Goal: Information Seeking & Learning: Stay updated

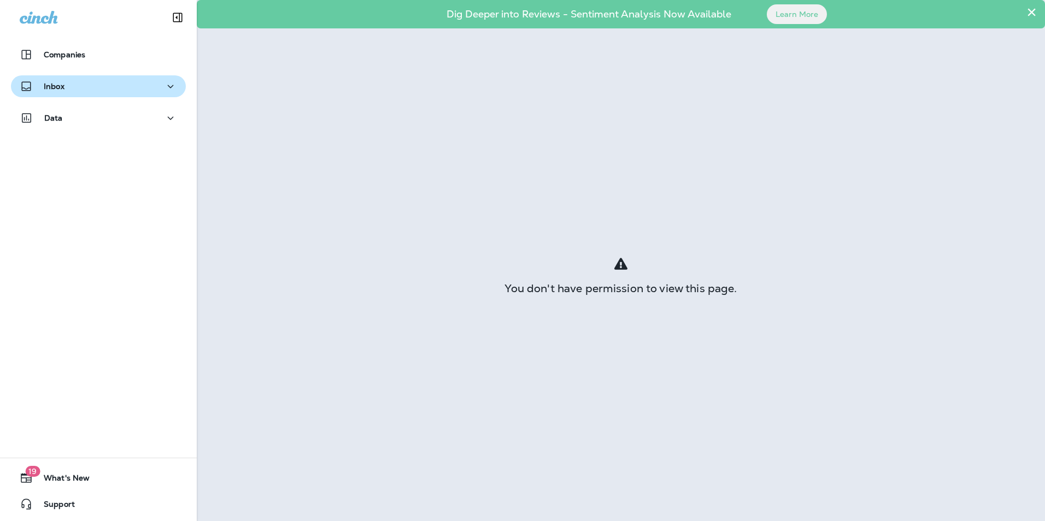
click at [62, 87] on p "Inbox" at bounding box center [54, 86] width 21 height 9
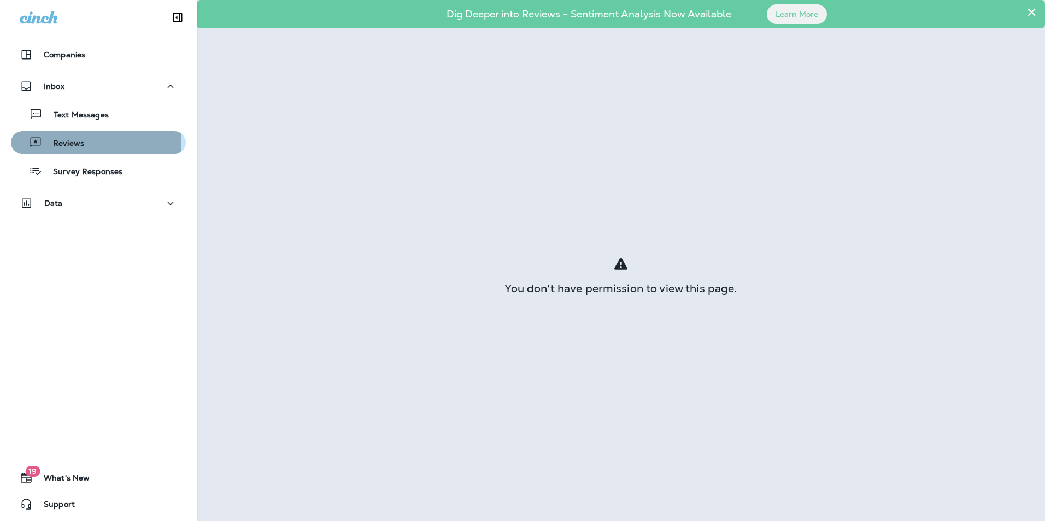
click at [62, 144] on p "Reviews" at bounding box center [63, 144] width 42 height 10
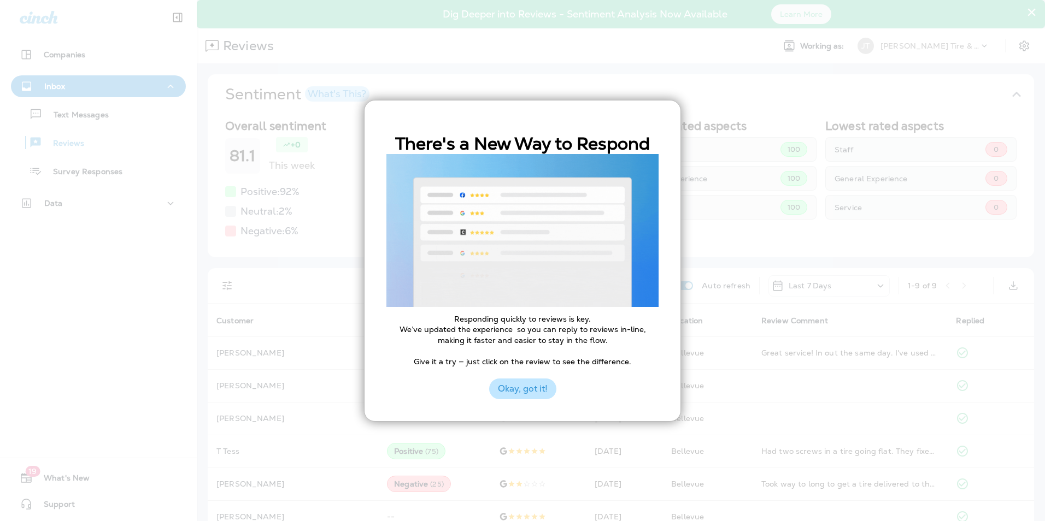
click at [522, 392] on button "Okay, got it!" at bounding box center [522, 389] width 67 height 21
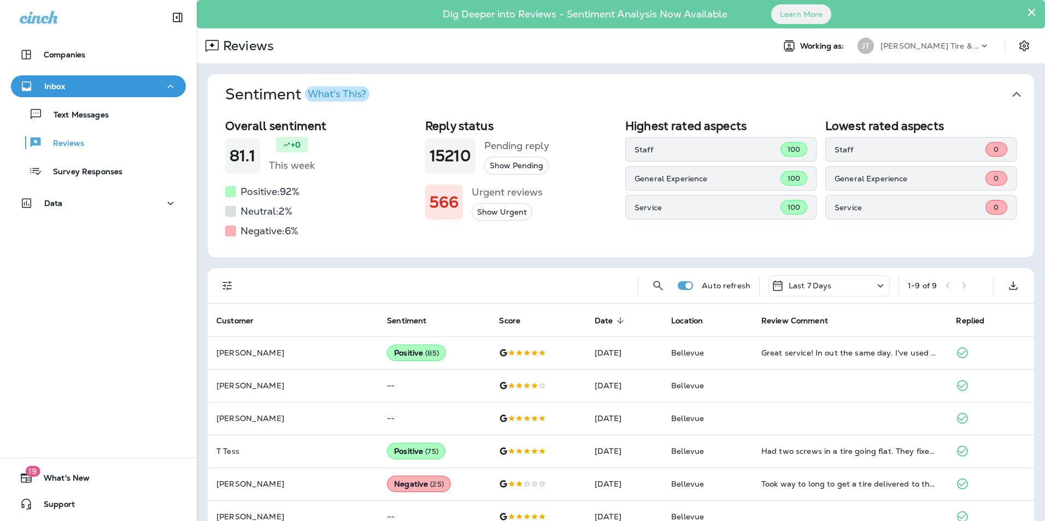
click at [874, 284] on icon at bounding box center [880, 286] width 13 height 14
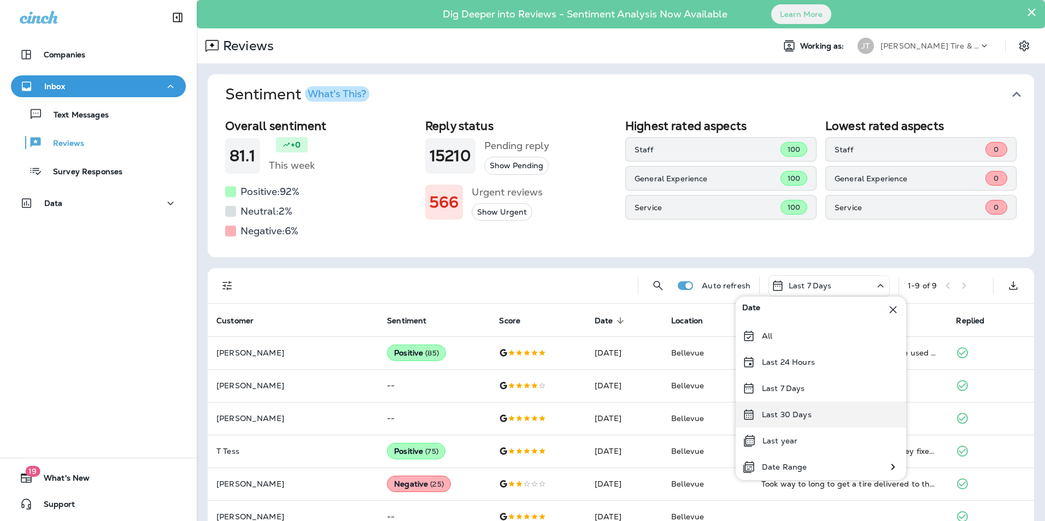
click at [790, 418] on p "Last 30 Days" at bounding box center [787, 414] width 50 height 9
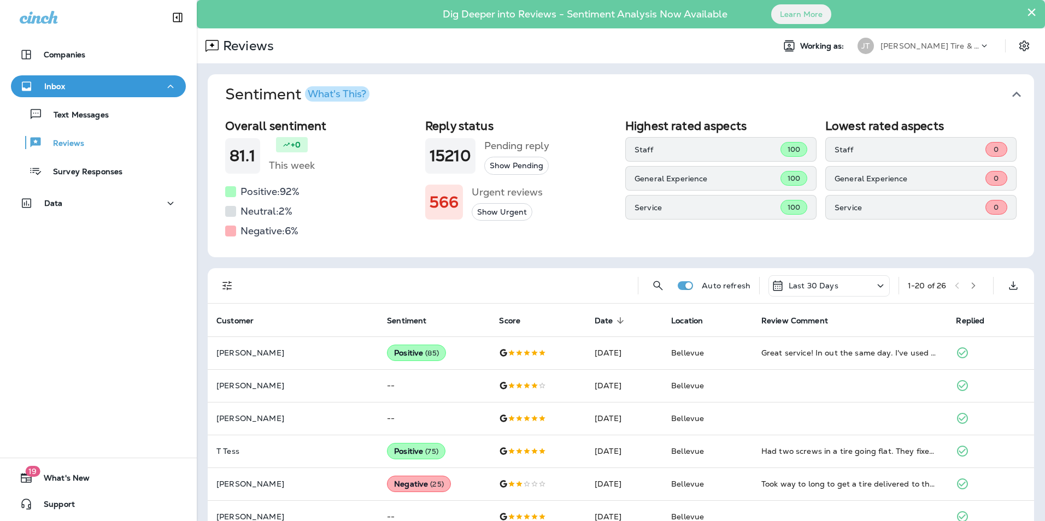
click at [497, 216] on button "Show Urgent" at bounding box center [502, 212] width 61 height 18
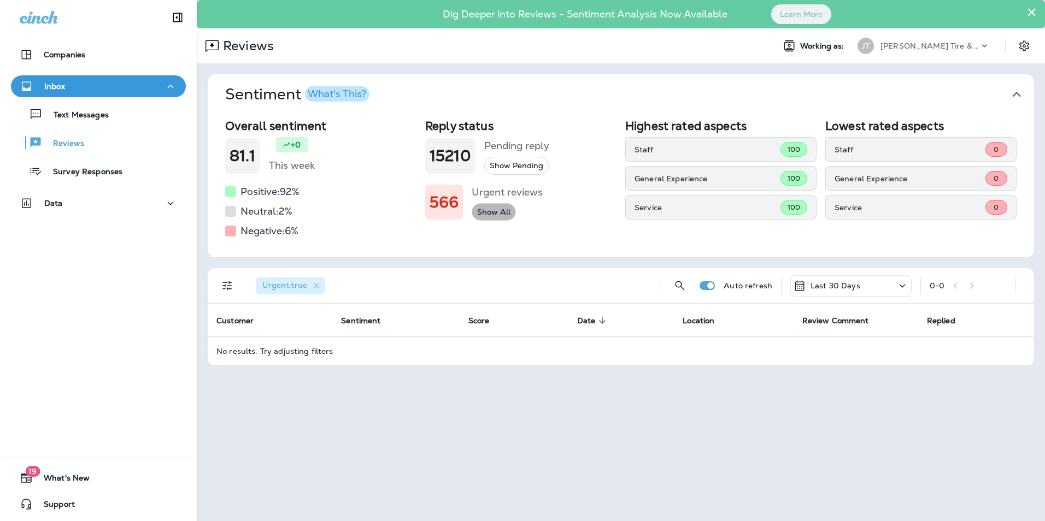
click at [503, 212] on button "Show All" at bounding box center [494, 212] width 44 height 18
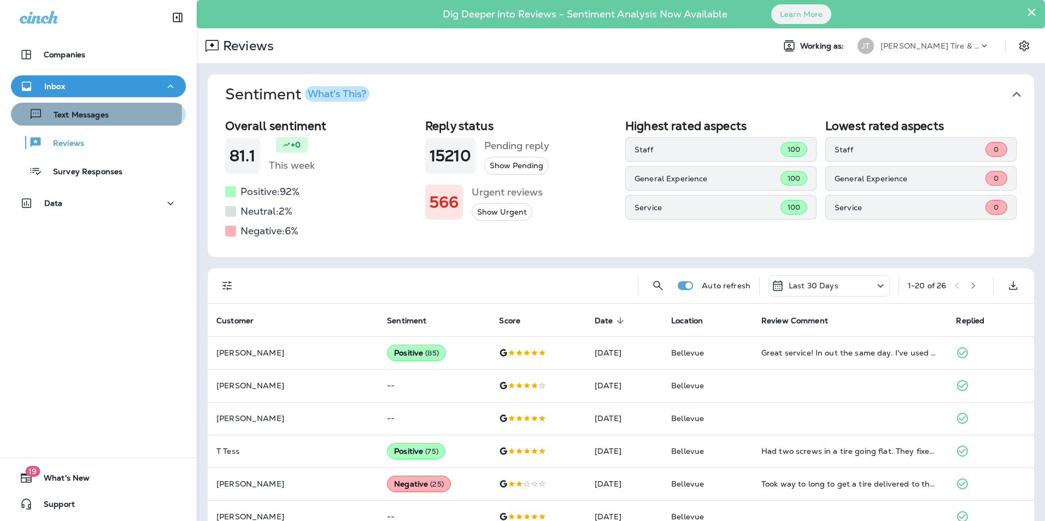
click at [93, 113] on p "Text Messages" at bounding box center [76, 115] width 66 height 10
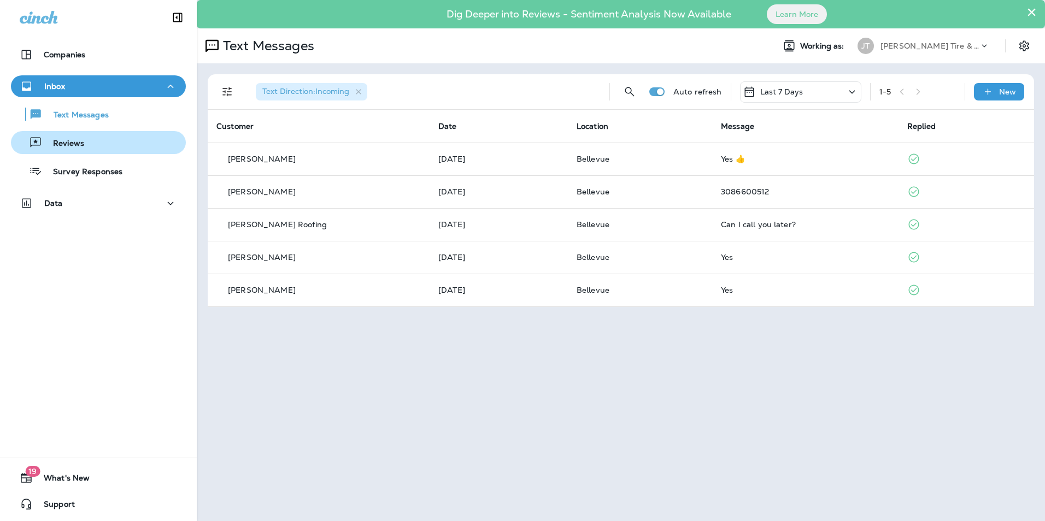
click at [80, 142] on p "Reviews" at bounding box center [63, 144] width 42 height 10
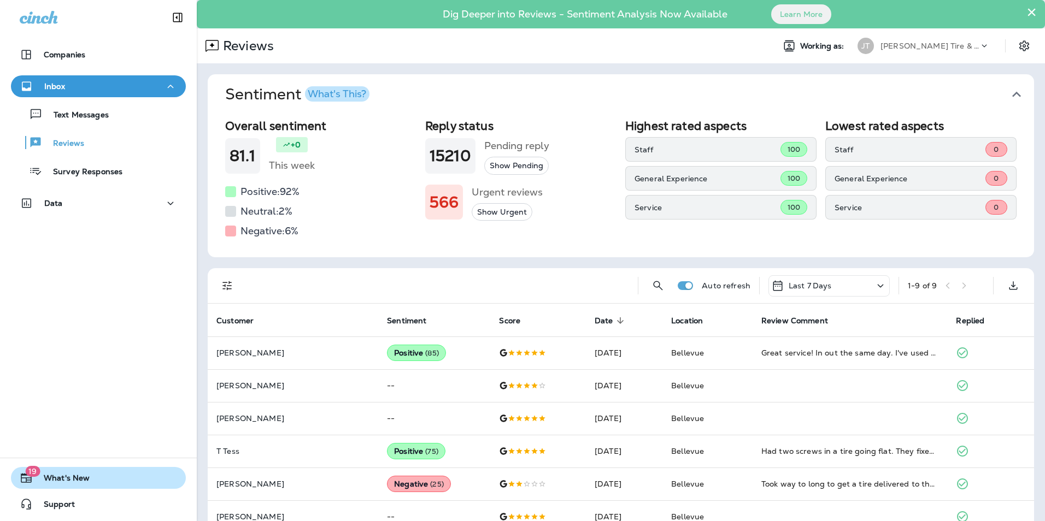
click at [75, 476] on span "What's New" at bounding box center [61, 480] width 57 height 13
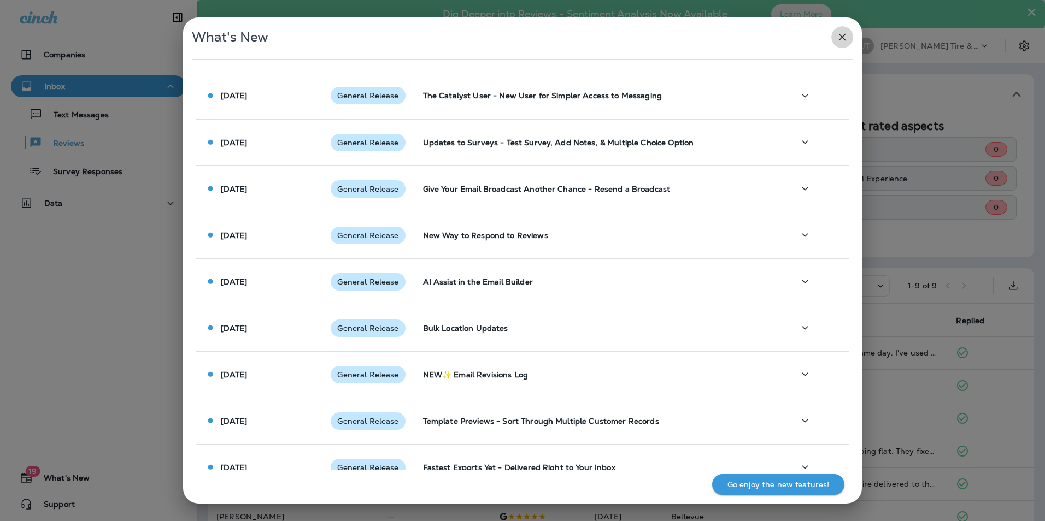
click at [839, 36] on icon "button" at bounding box center [842, 37] width 13 height 13
